Goal: Task Accomplishment & Management: Manage account settings

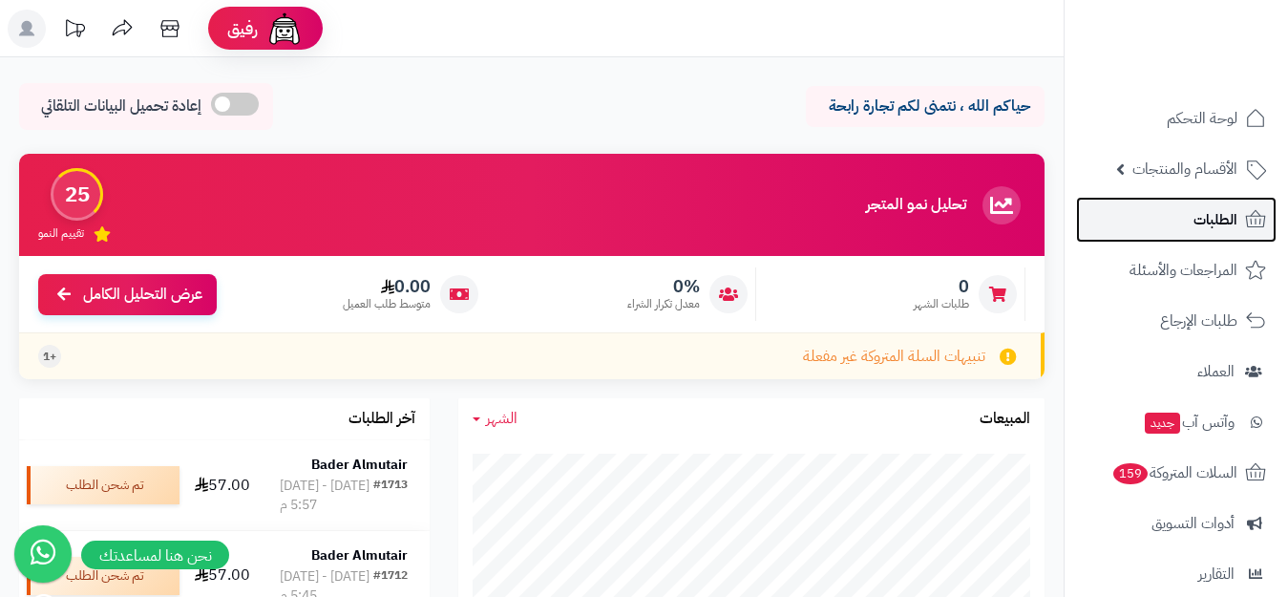
click at [1213, 220] on span "الطلبات" at bounding box center [1216, 219] width 44 height 27
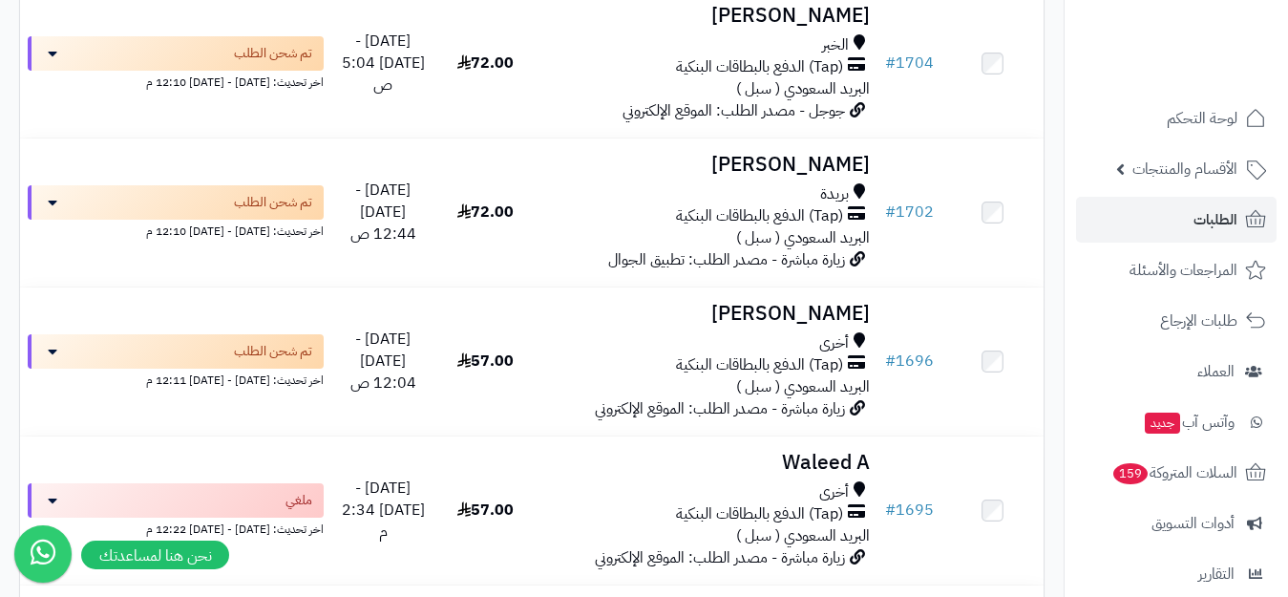
scroll to position [1337, 0]
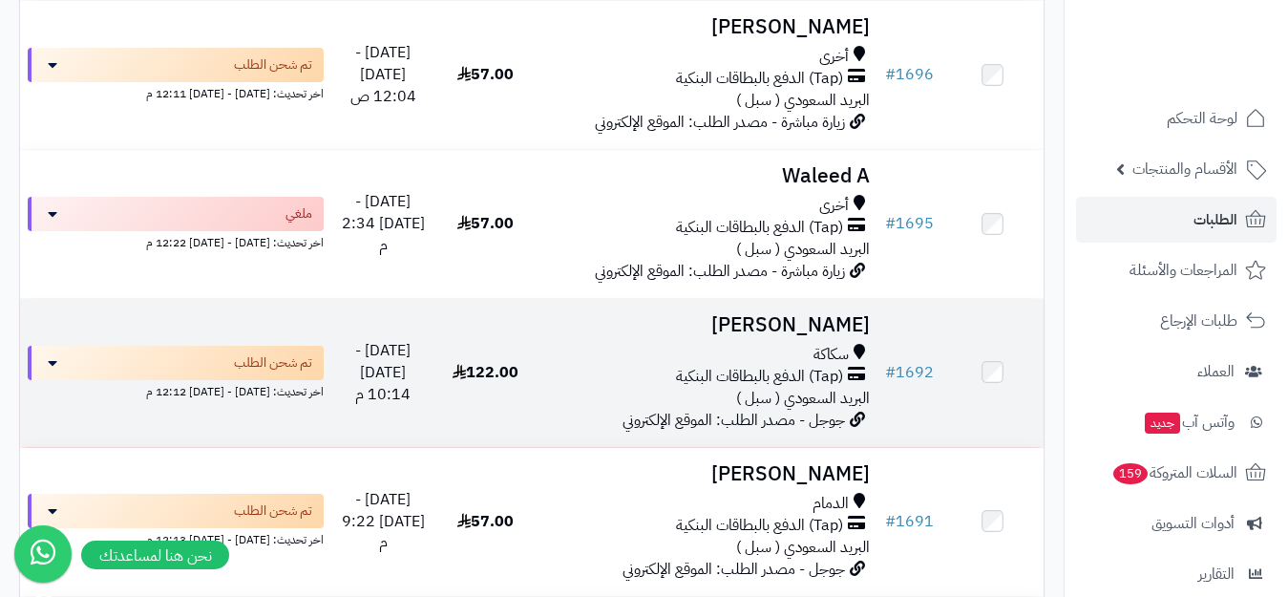
click at [814, 328] on h3 "[PERSON_NAME]" at bounding box center [707, 325] width 326 height 22
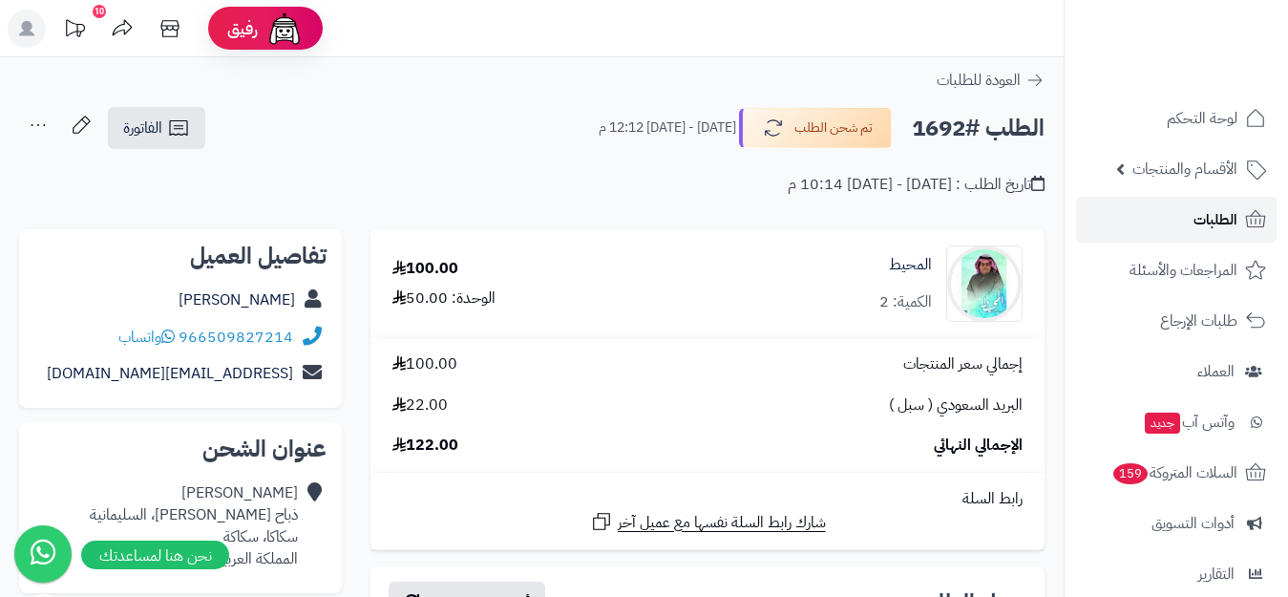
click at [1202, 213] on span "الطلبات" at bounding box center [1216, 219] width 44 height 27
